Goal: Browse casually

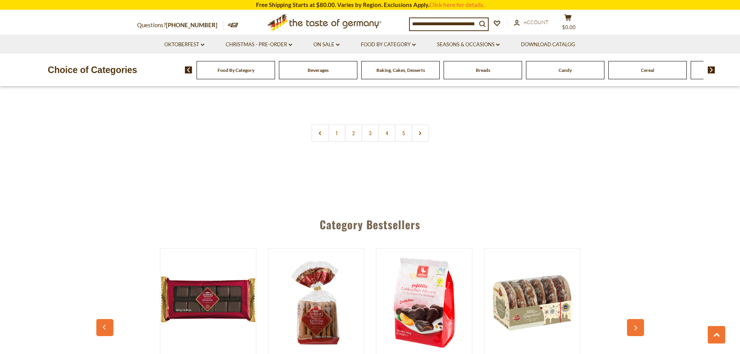
scroll to position [2097, 0]
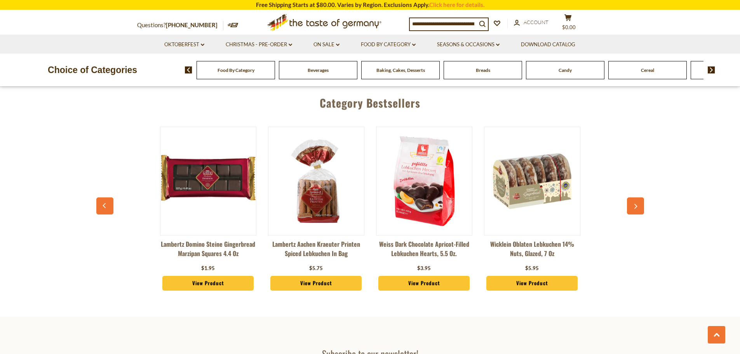
click at [642, 197] on button "button" at bounding box center [635, 205] width 17 height 17
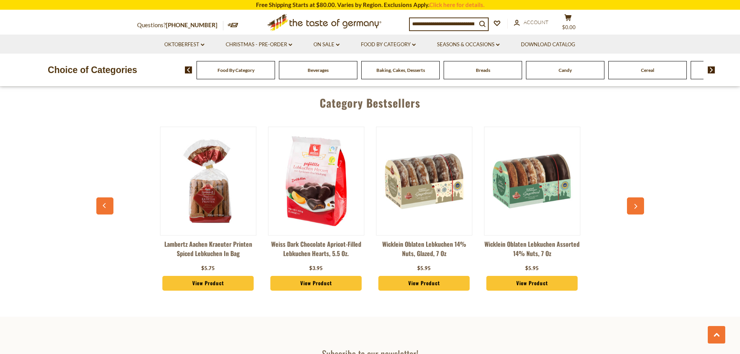
click at [639, 197] on button "button" at bounding box center [635, 205] width 17 height 17
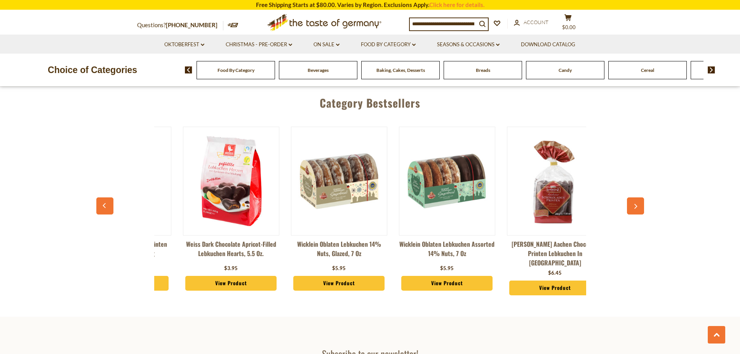
click at [639, 197] on button "button" at bounding box center [635, 205] width 17 height 17
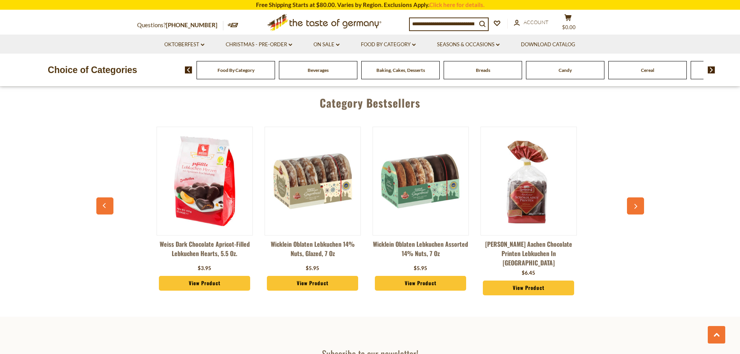
click at [639, 197] on button "button" at bounding box center [635, 205] width 17 height 17
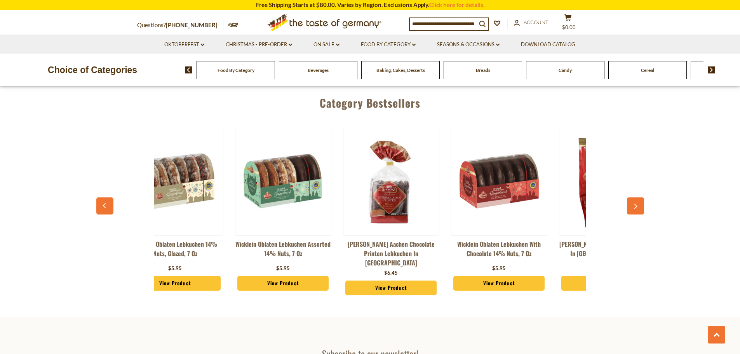
click at [639, 197] on button "button" at bounding box center [635, 205] width 17 height 17
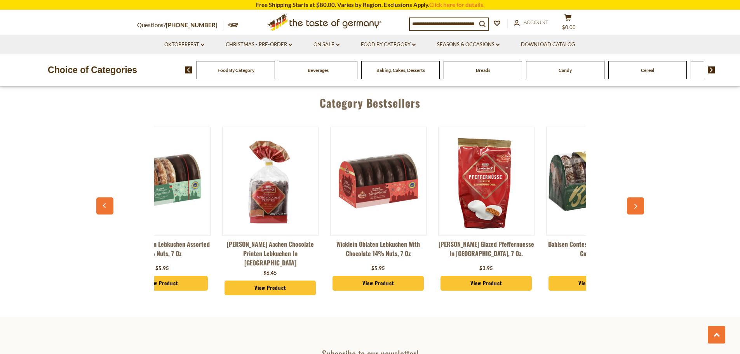
click at [639, 197] on button "button" at bounding box center [635, 205] width 17 height 17
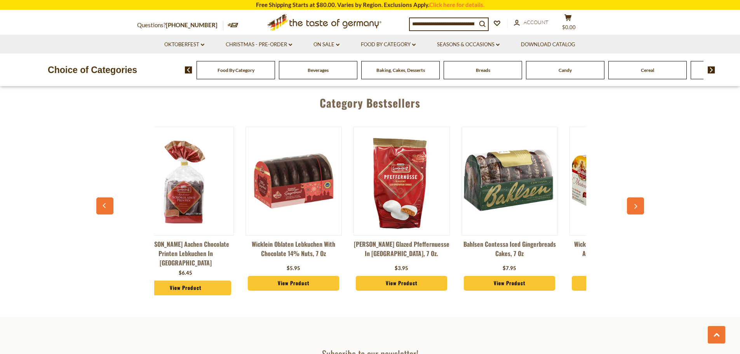
click at [639, 197] on button "button" at bounding box center [635, 205] width 17 height 17
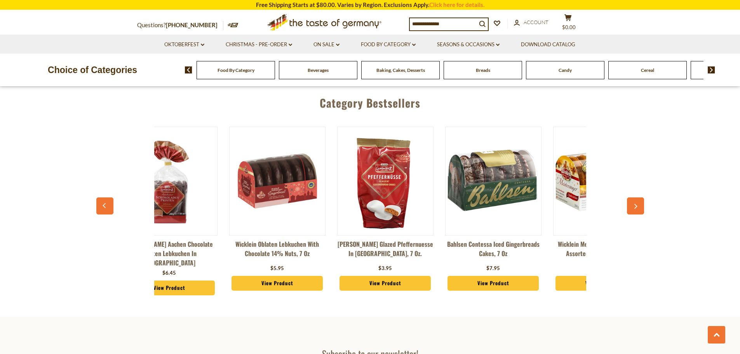
click at [639, 197] on button "button" at bounding box center [635, 205] width 17 height 17
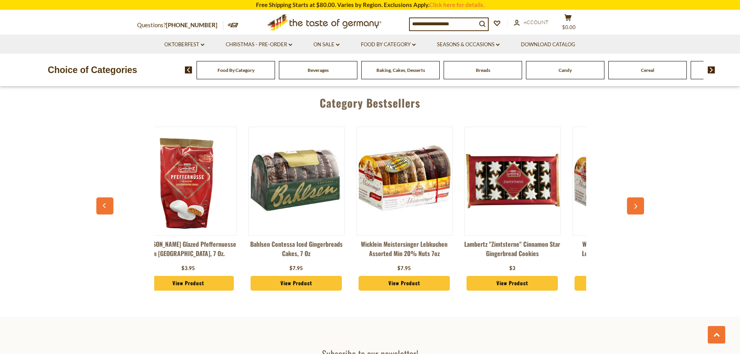
scroll to position [0, 776]
